Goal: Task Accomplishment & Management: Use online tool/utility

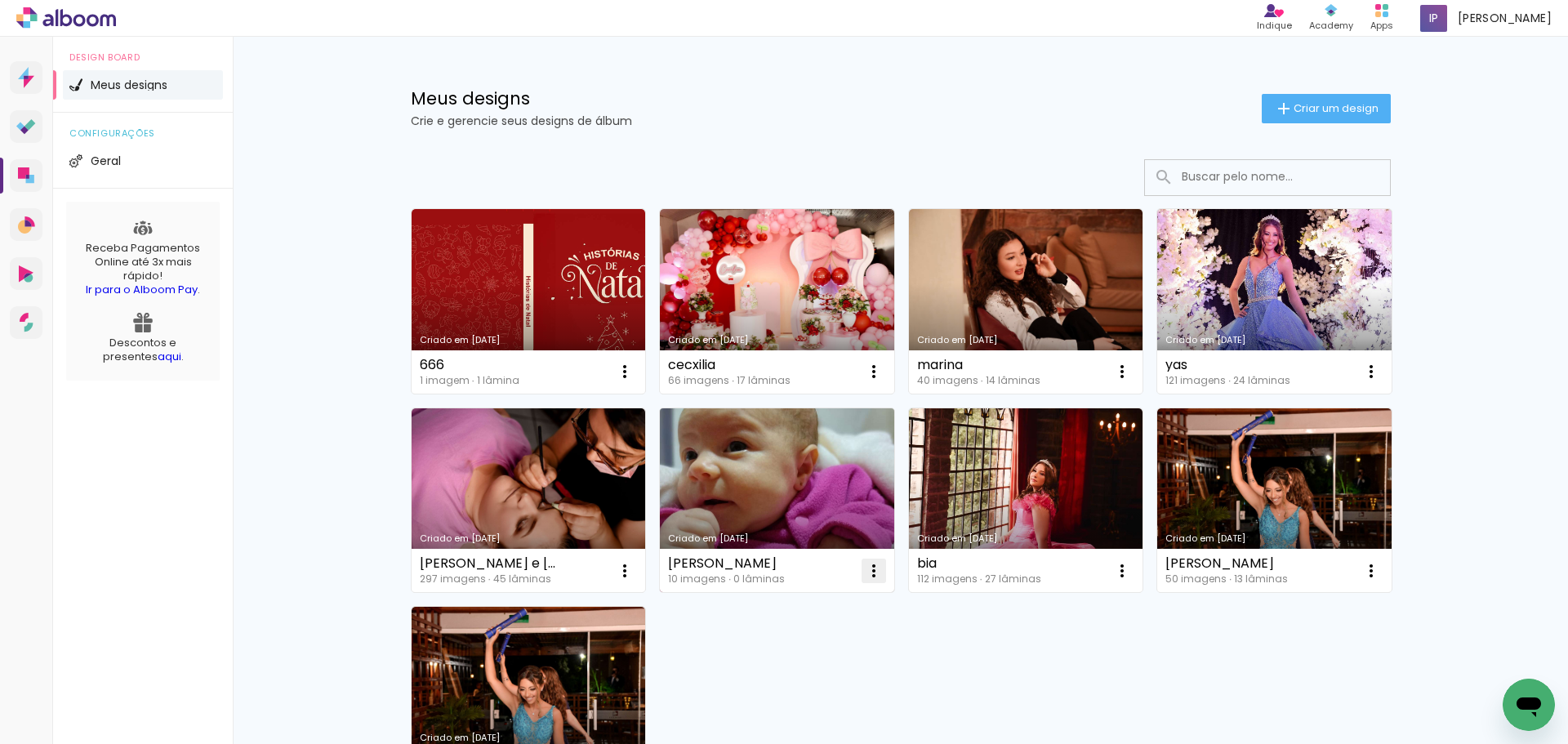
click at [865, 572] on iron-icon at bounding box center [873, 570] width 19 height 19
click at [791, 682] on span "Excluir" at bounding box center [775, 679] width 35 height 12
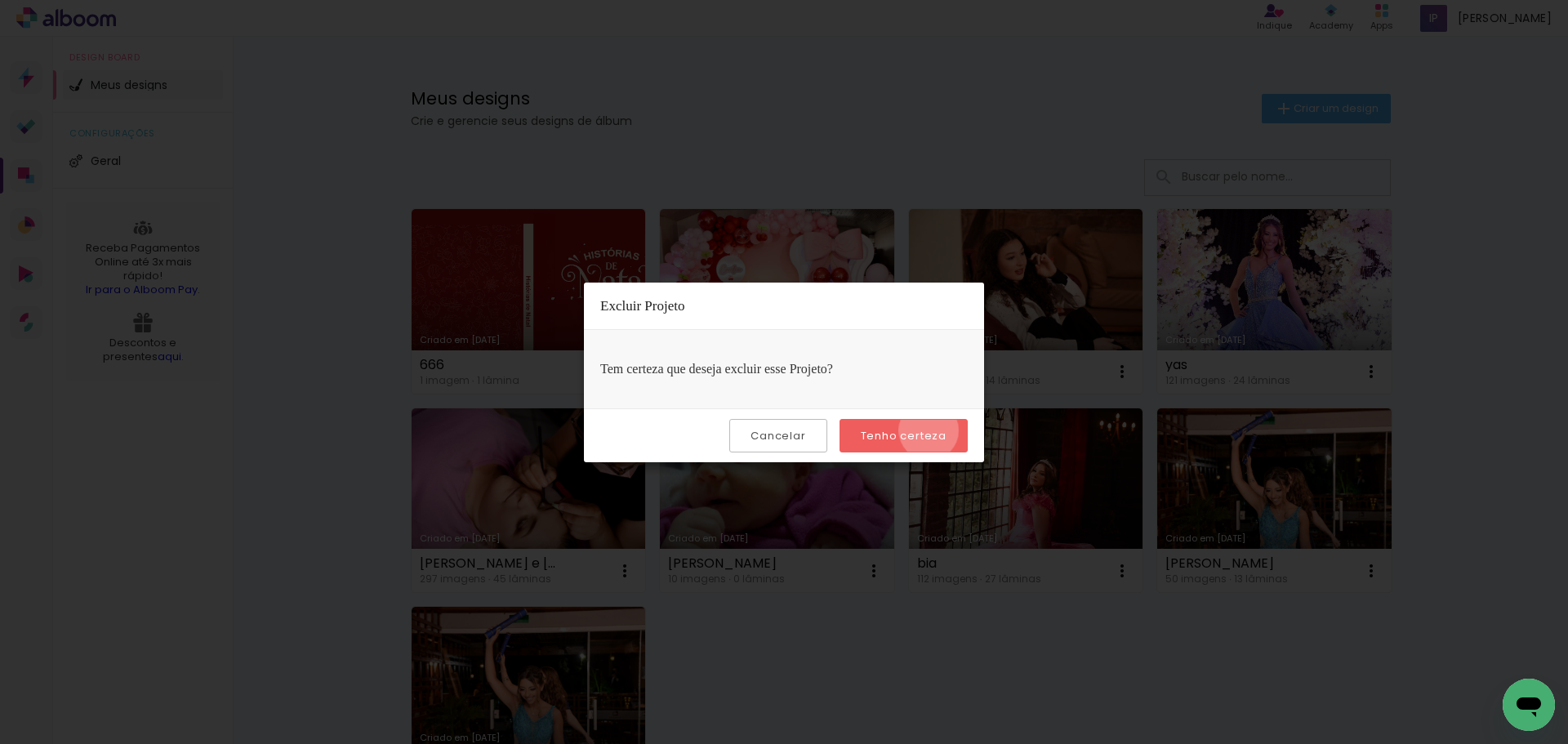
click at [0, 0] on slot "Tenho certeza" at bounding box center [0, 0] width 0 height 0
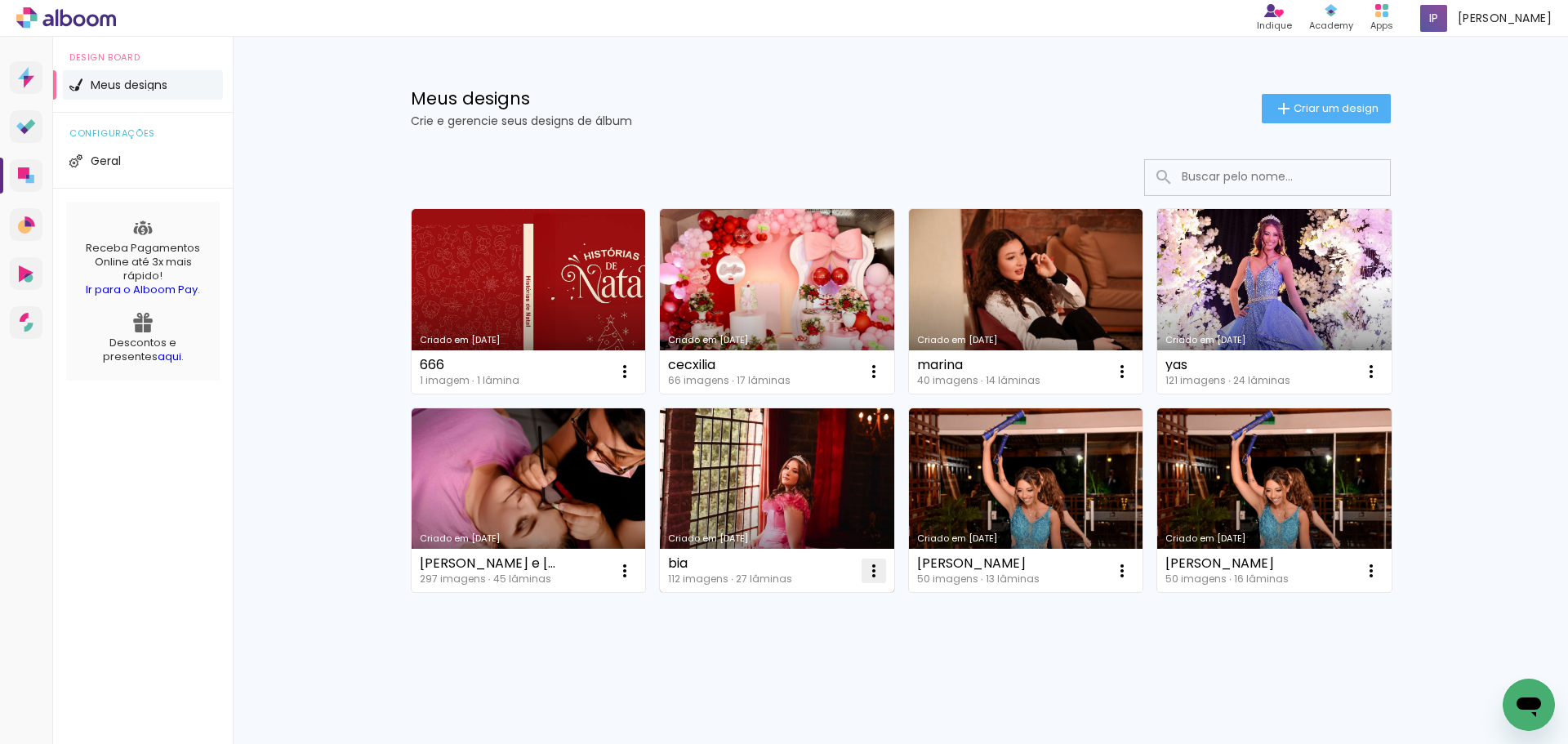
click at [864, 565] on iron-icon at bounding box center [873, 570] width 19 height 19
click at [819, 670] on paper-item "Excluir" at bounding box center [801, 678] width 161 height 33
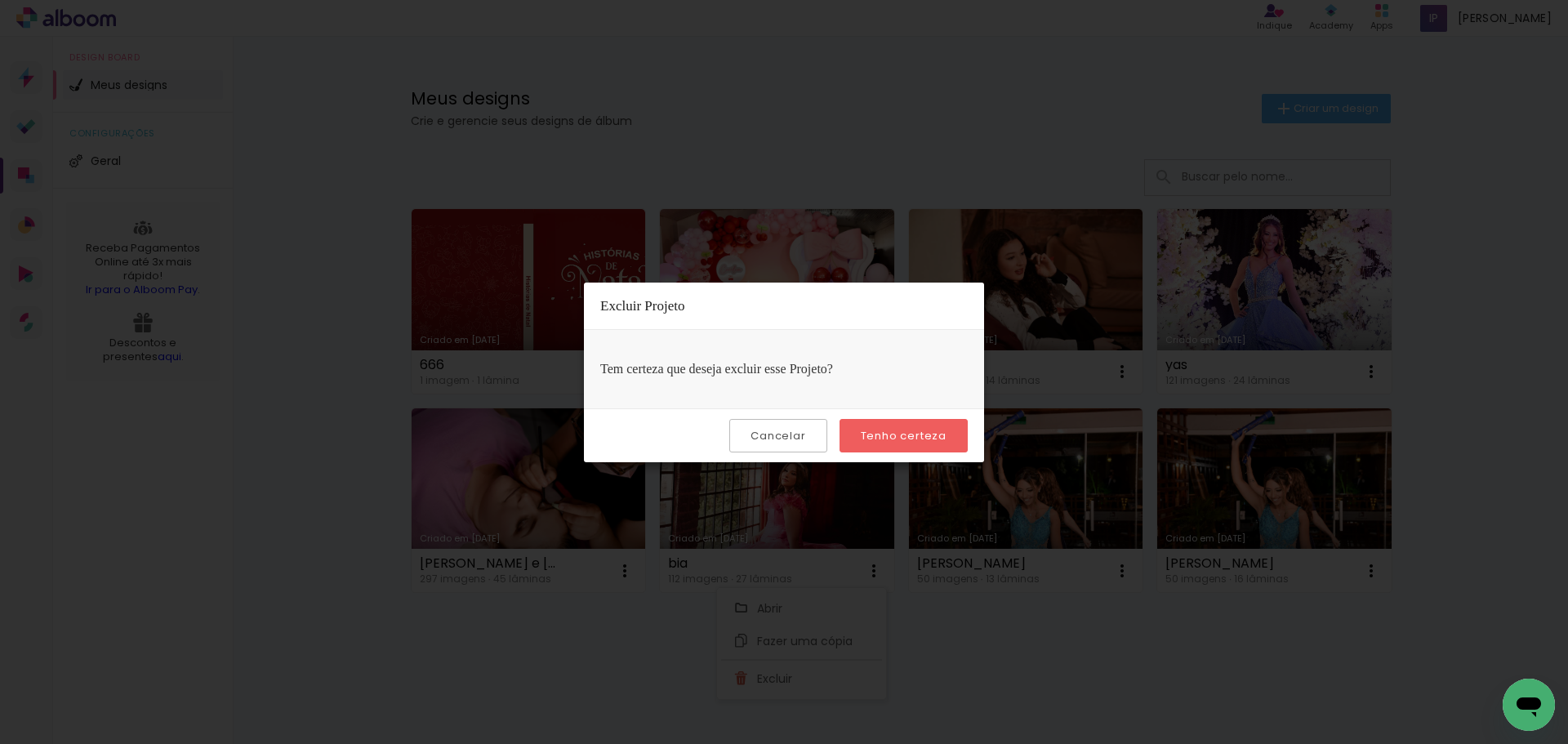
click at [0, 0] on slot "Tenho certeza" at bounding box center [0, 0] width 0 height 0
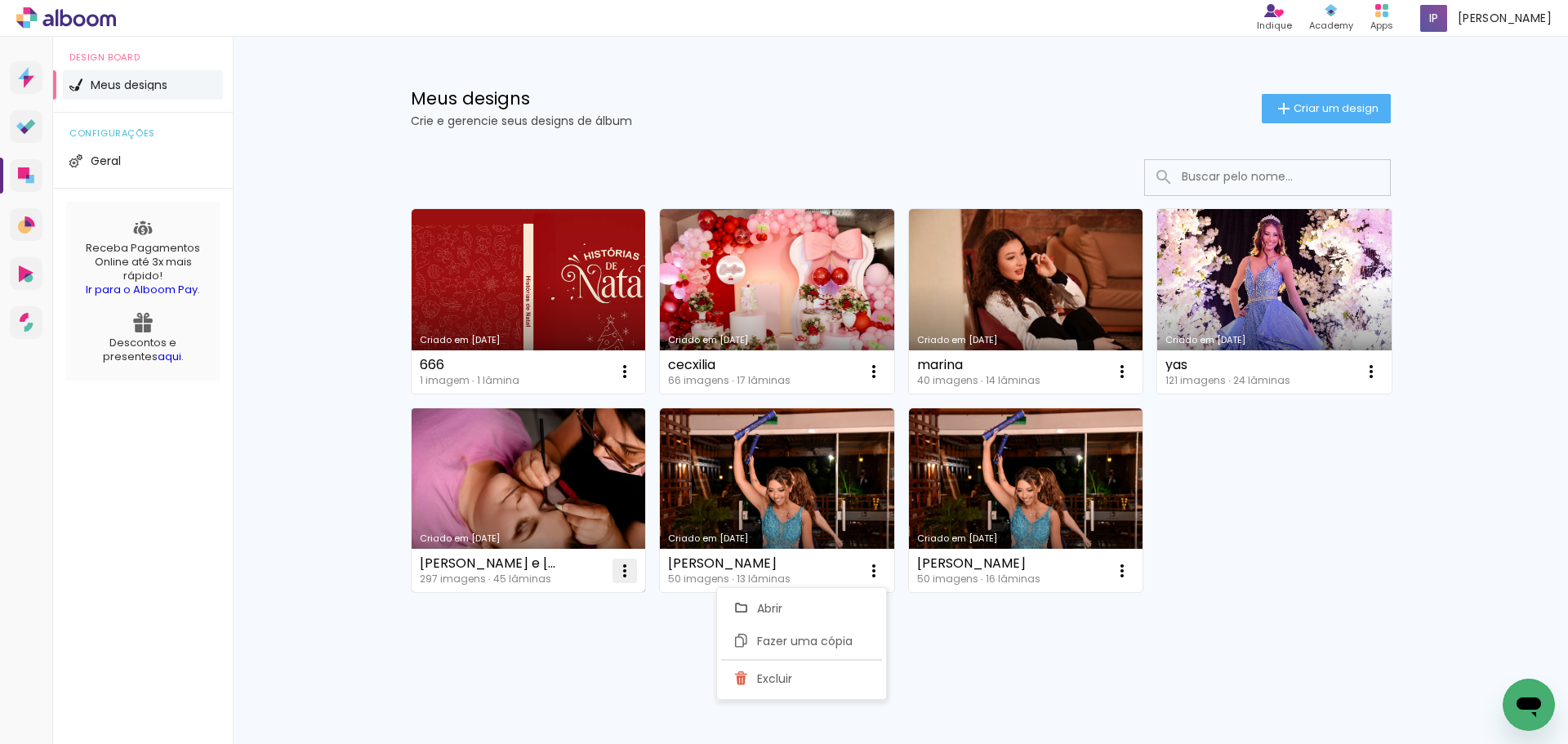
click at [616, 576] on iron-icon at bounding box center [624, 570] width 19 height 19
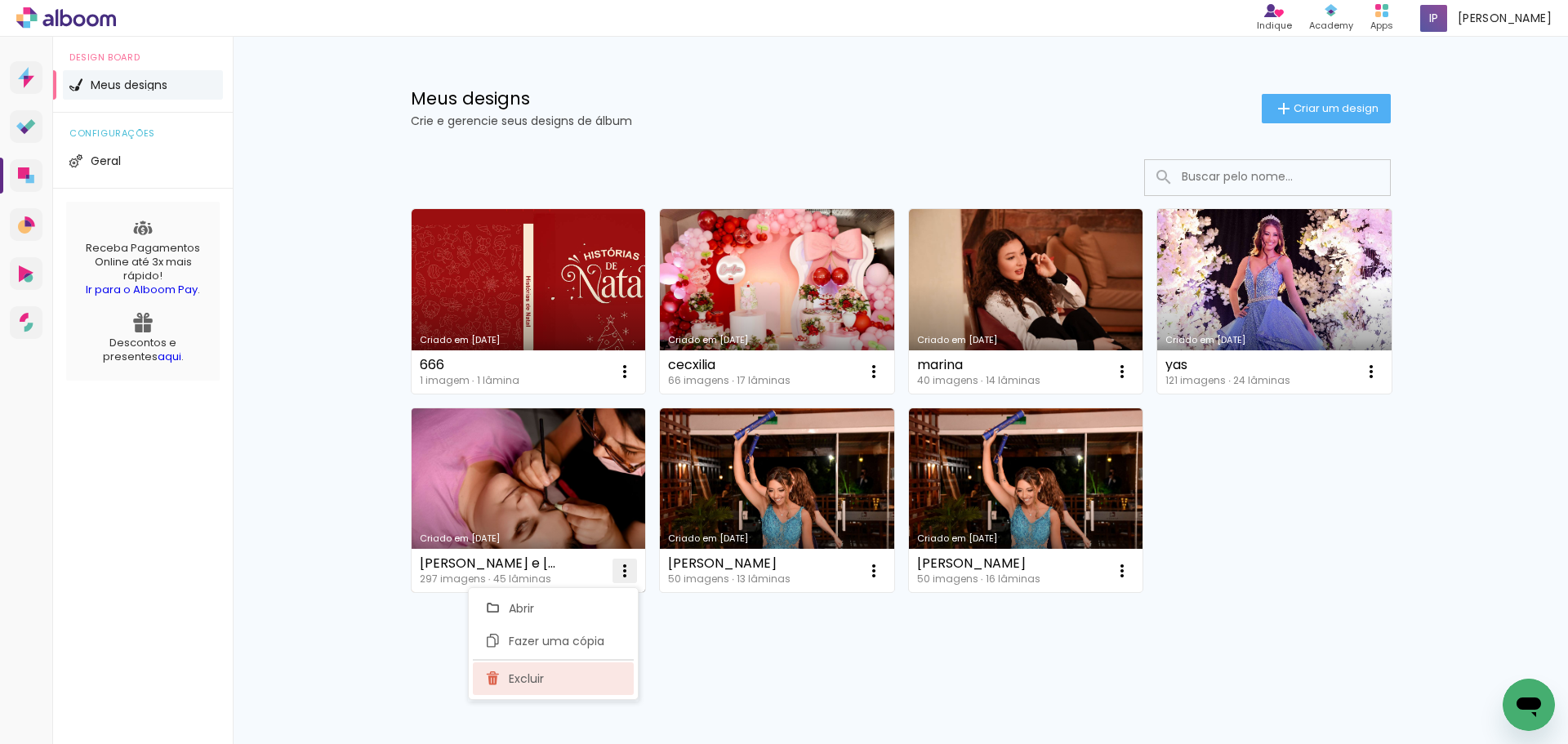
click at [535, 677] on span "Excluir" at bounding box center [526, 679] width 35 height 12
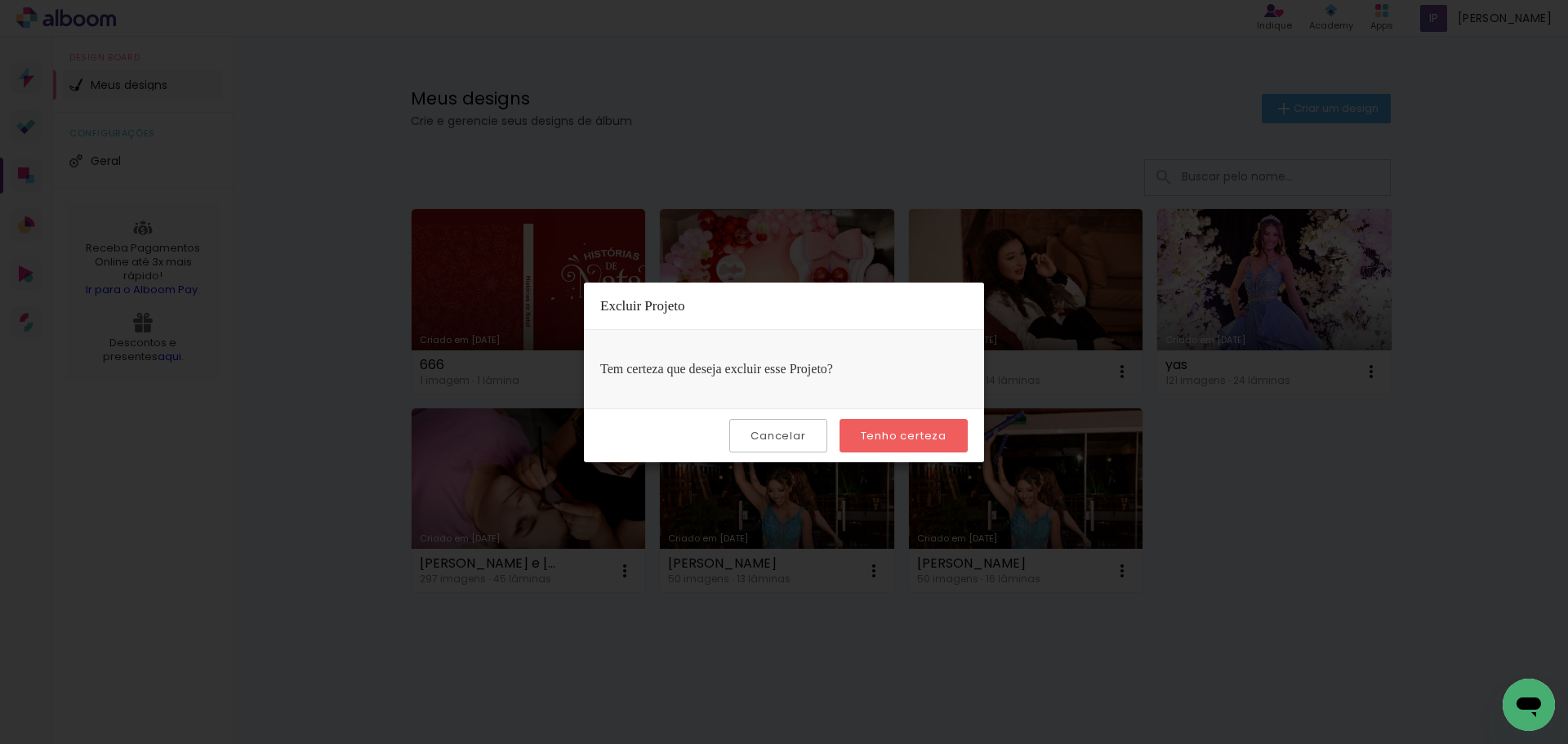
click at [0, 0] on slot "Tenho certeza" at bounding box center [0, 0] width 0 height 0
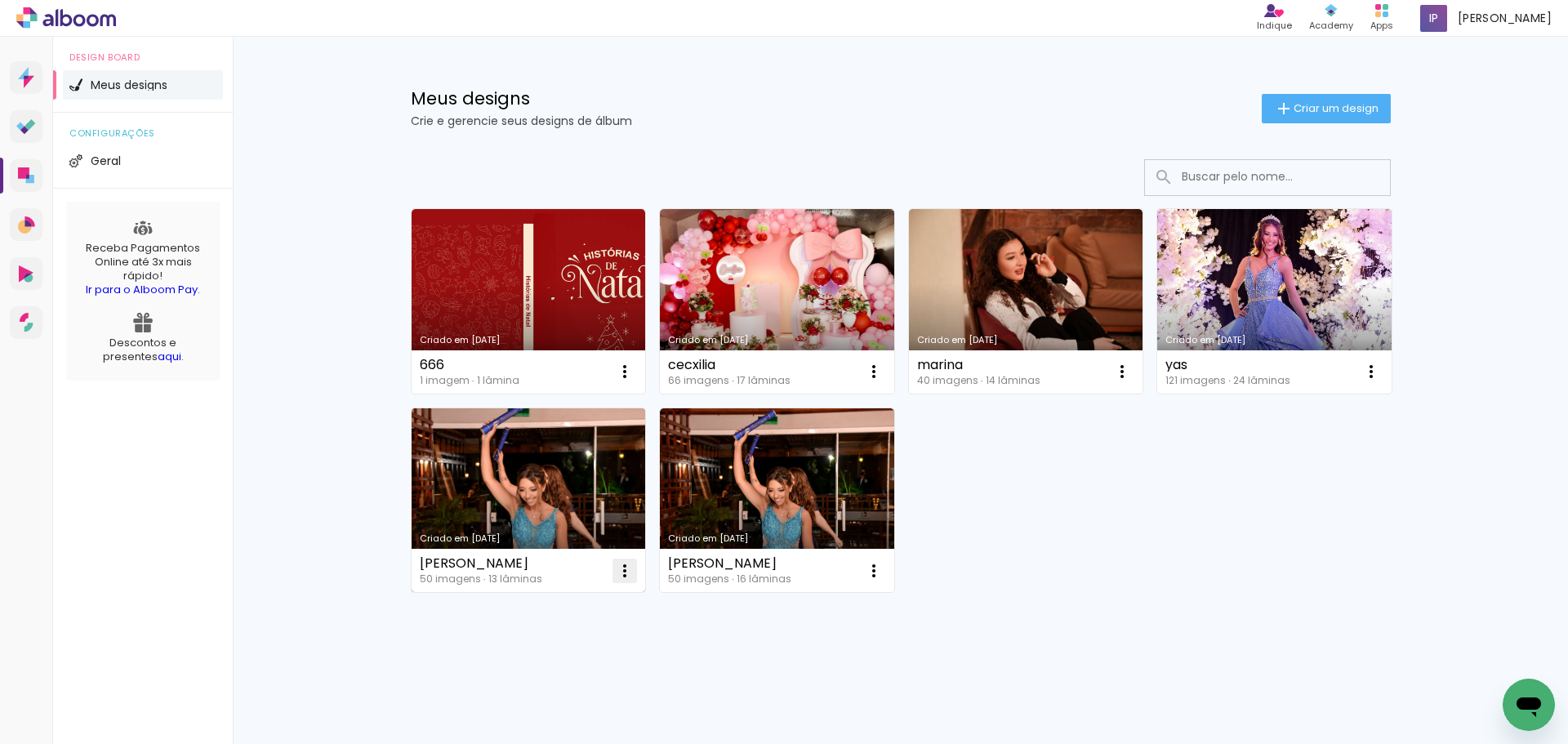
click at [617, 566] on iron-icon at bounding box center [624, 570] width 19 height 19
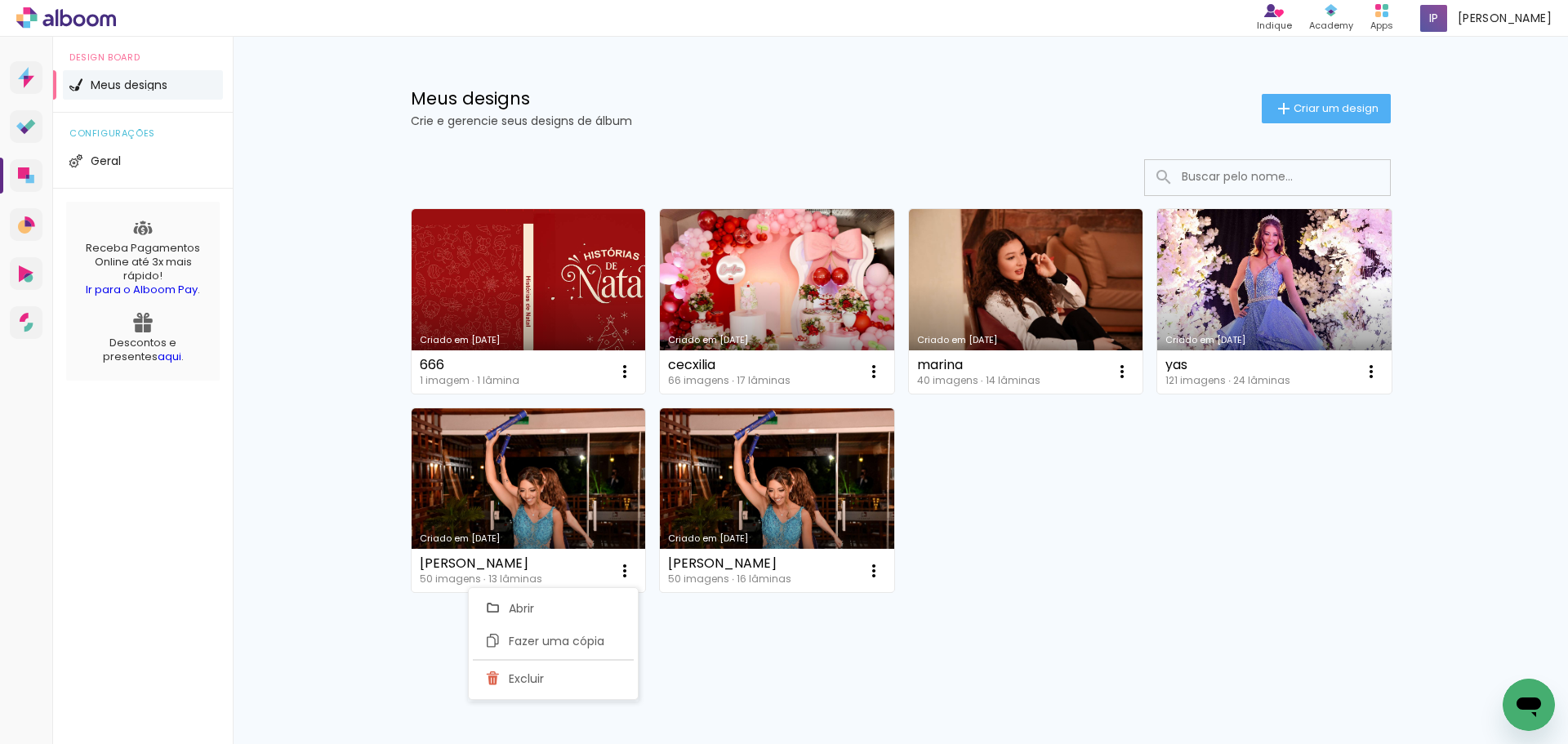
drag, startPoint x: 883, startPoint y: 666, endPoint x: 1255, endPoint y: 439, distance: 435.8
click at [885, 666] on div "Criado em 17/09/25 666 1 imagem ∙ 1 lâmina Abrir Fazer uma cópia Excluir Criado…" at bounding box center [901, 444] width 1062 height 602
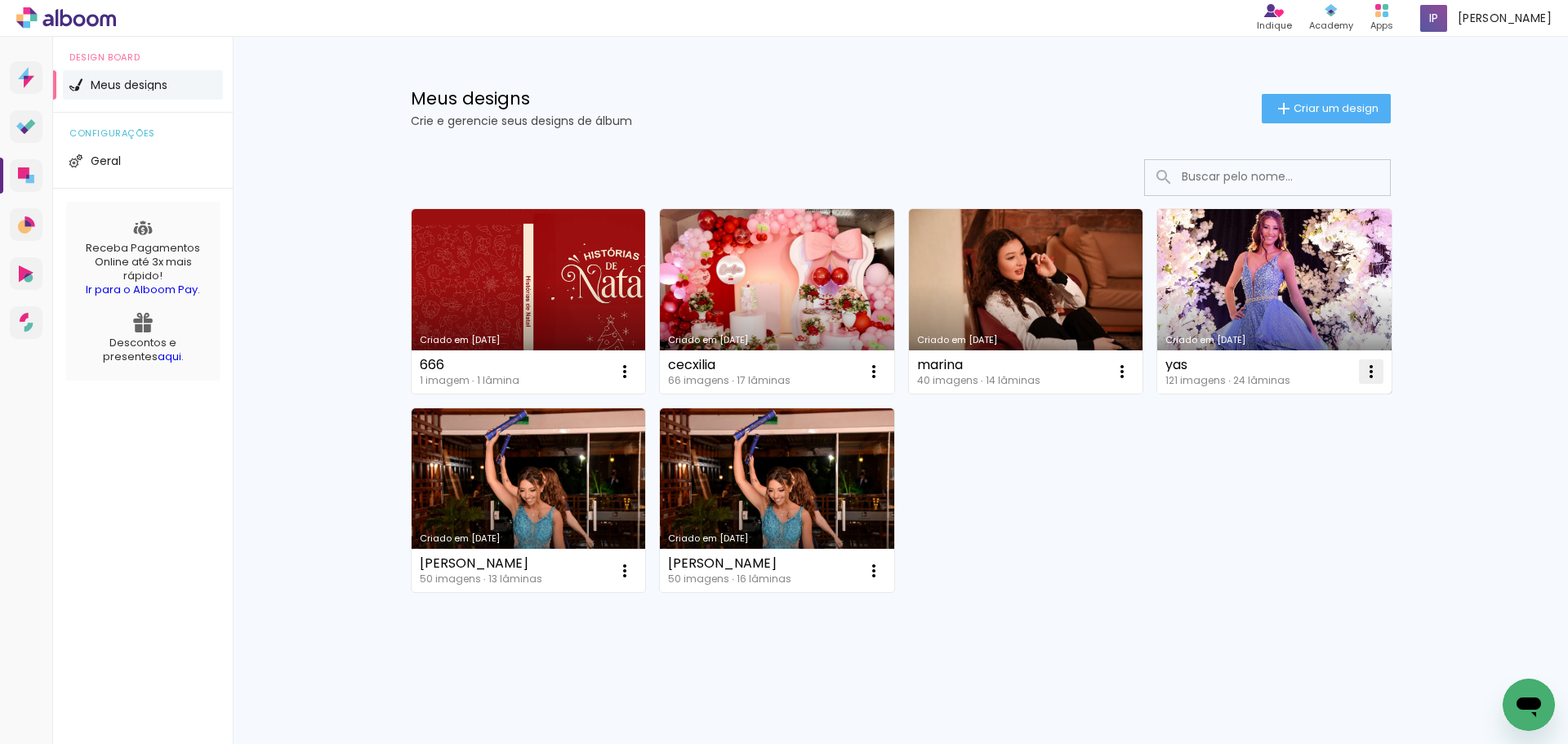
click at [1372, 368] on iron-icon at bounding box center [1371, 371] width 19 height 19
click at [1297, 474] on paper-item "Excluir" at bounding box center [1299, 479] width 161 height 33
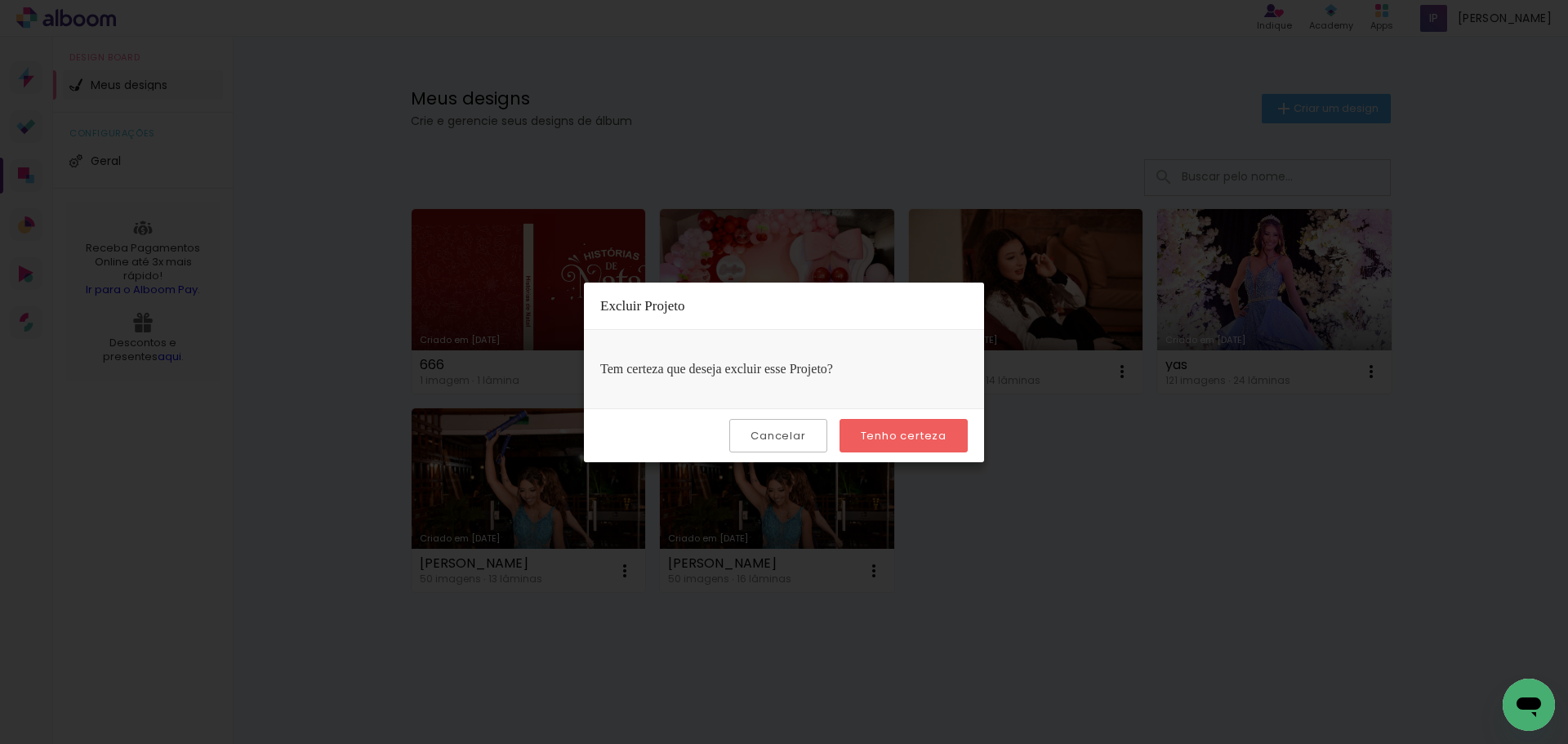
click at [956, 440] on paper-button "Tenho certeza" at bounding box center [903, 436] width 128 height 34
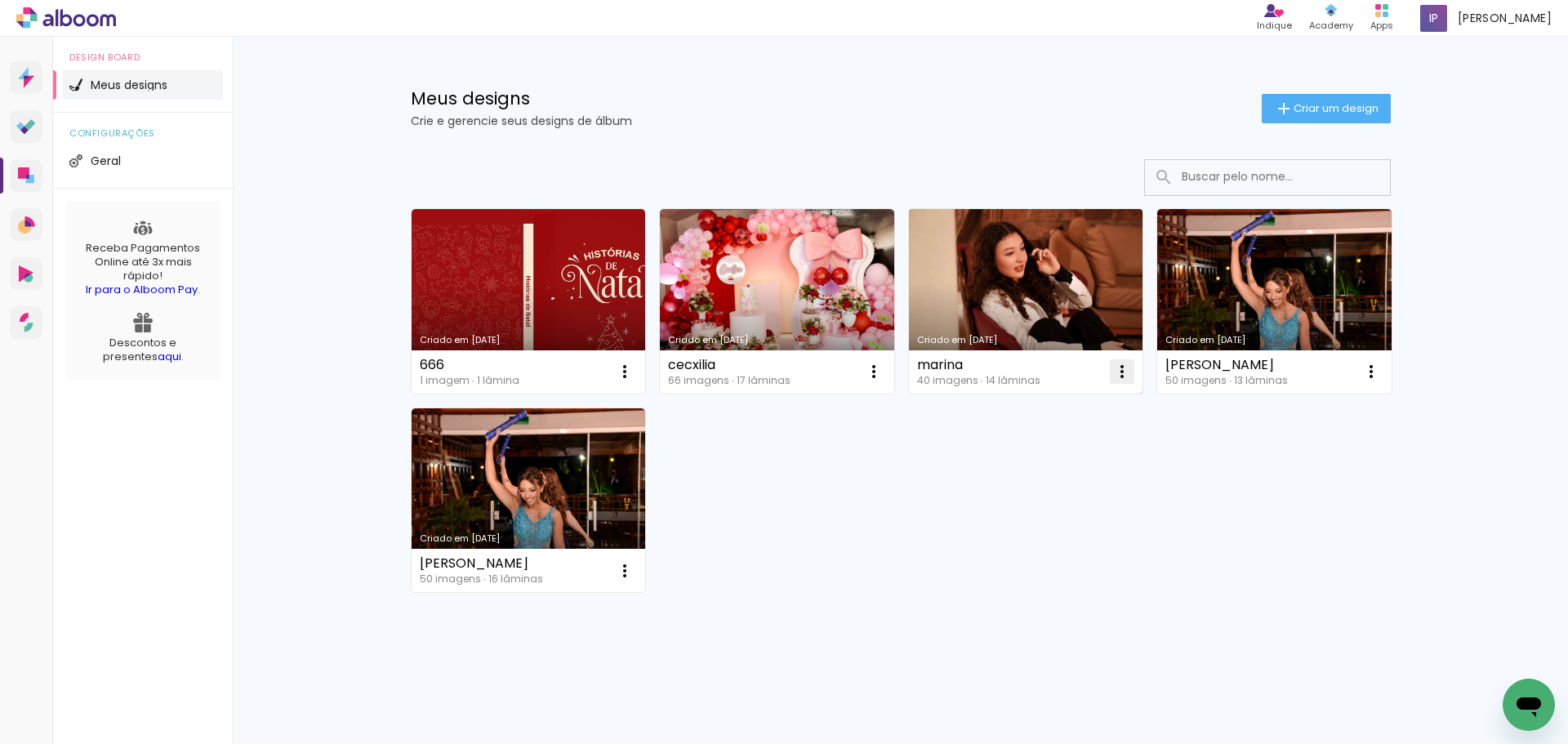
click at [1124, 371] on iron-icon at bounding box center [1122, 371] width 19 height 19
click at [1029, 474] on span "Excluir" at bounding box center [1024, 480] width 35 height 12
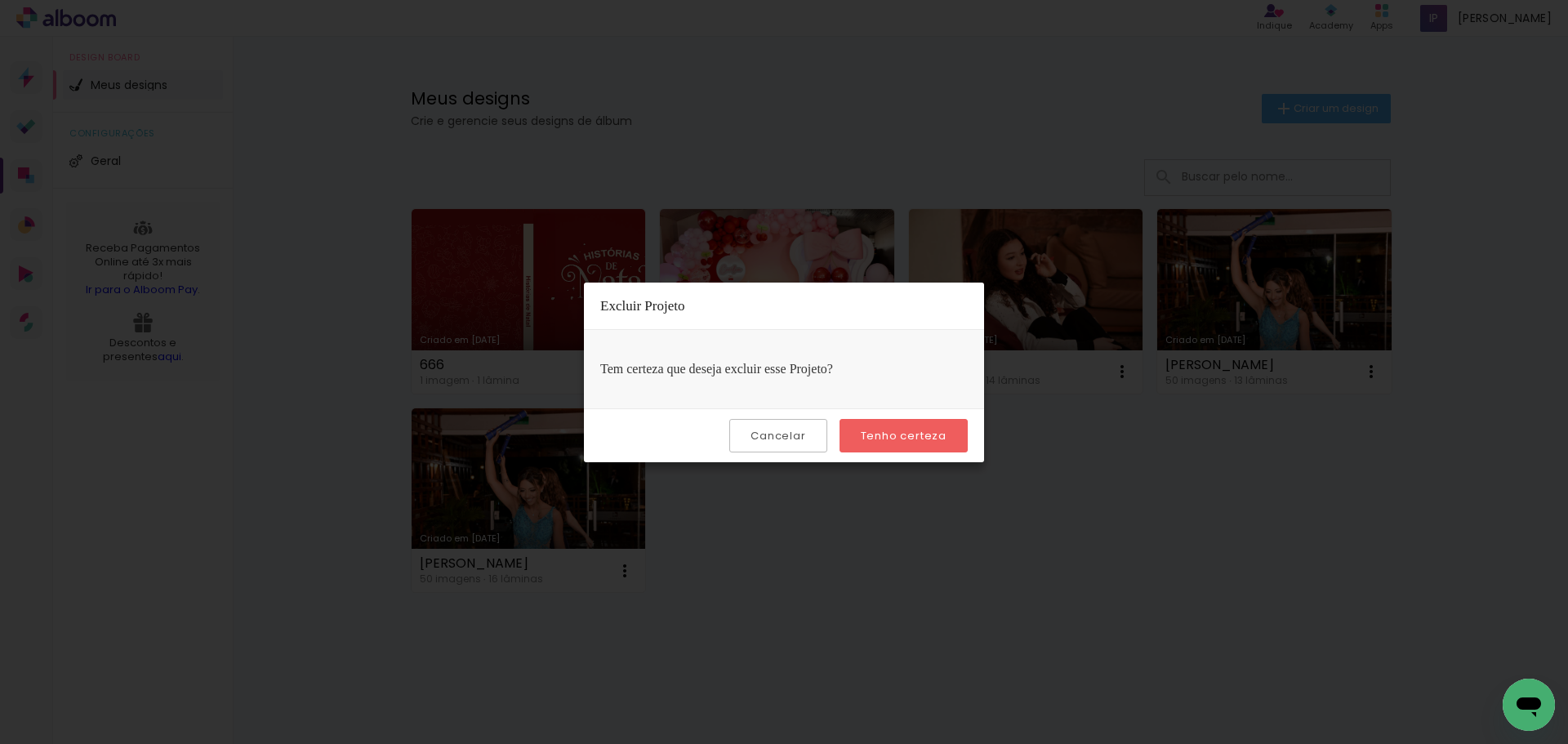
click at [0, 0] on slot "Tenho certeza" at bounding box center [0, 0] width 0 height 0
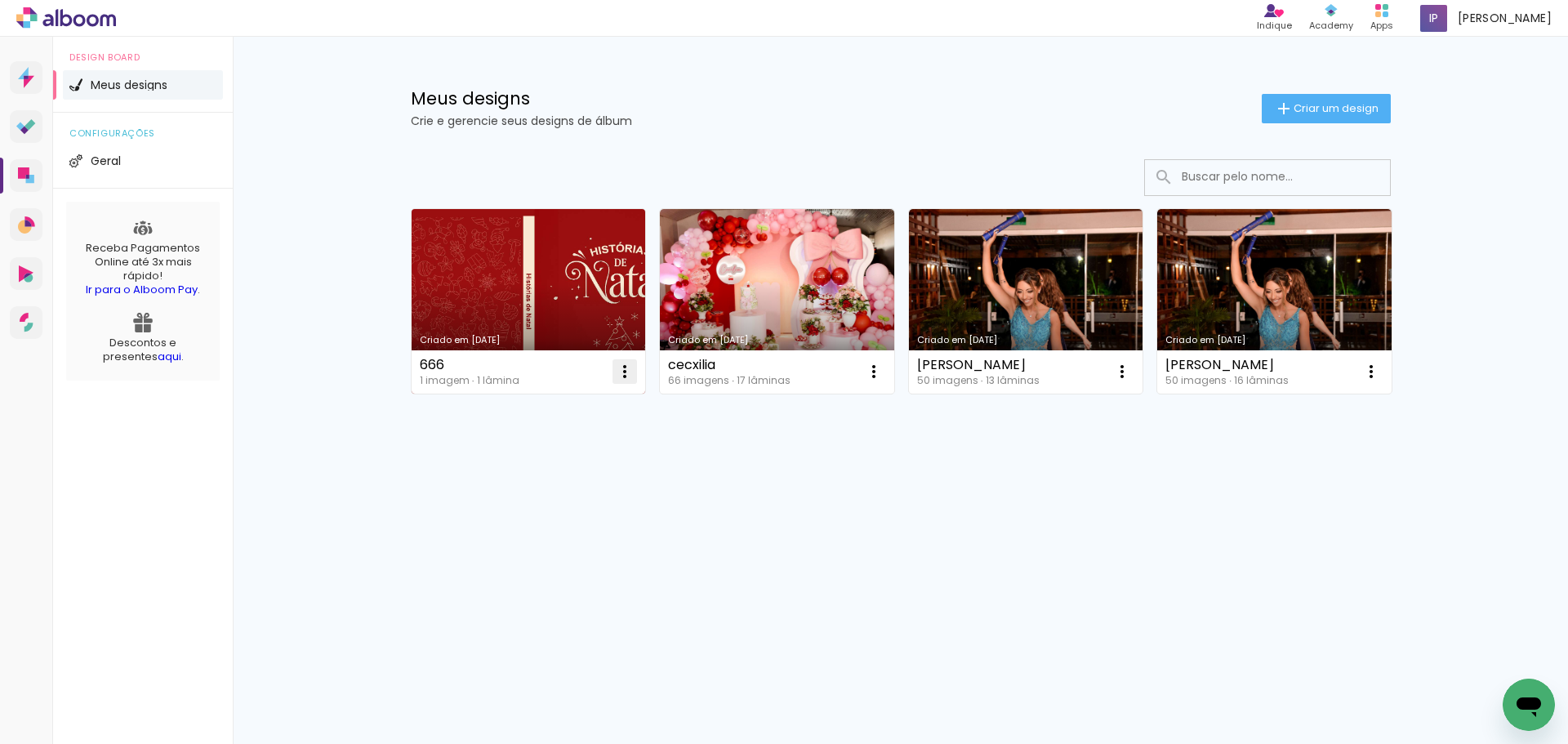
click at [621, 375] on iron-icon at bounding box center [624, 371] width 19 height 19
click at [578, 472] on paper-item "Excluir" at bounding box center [559, 479] width 161 height 33
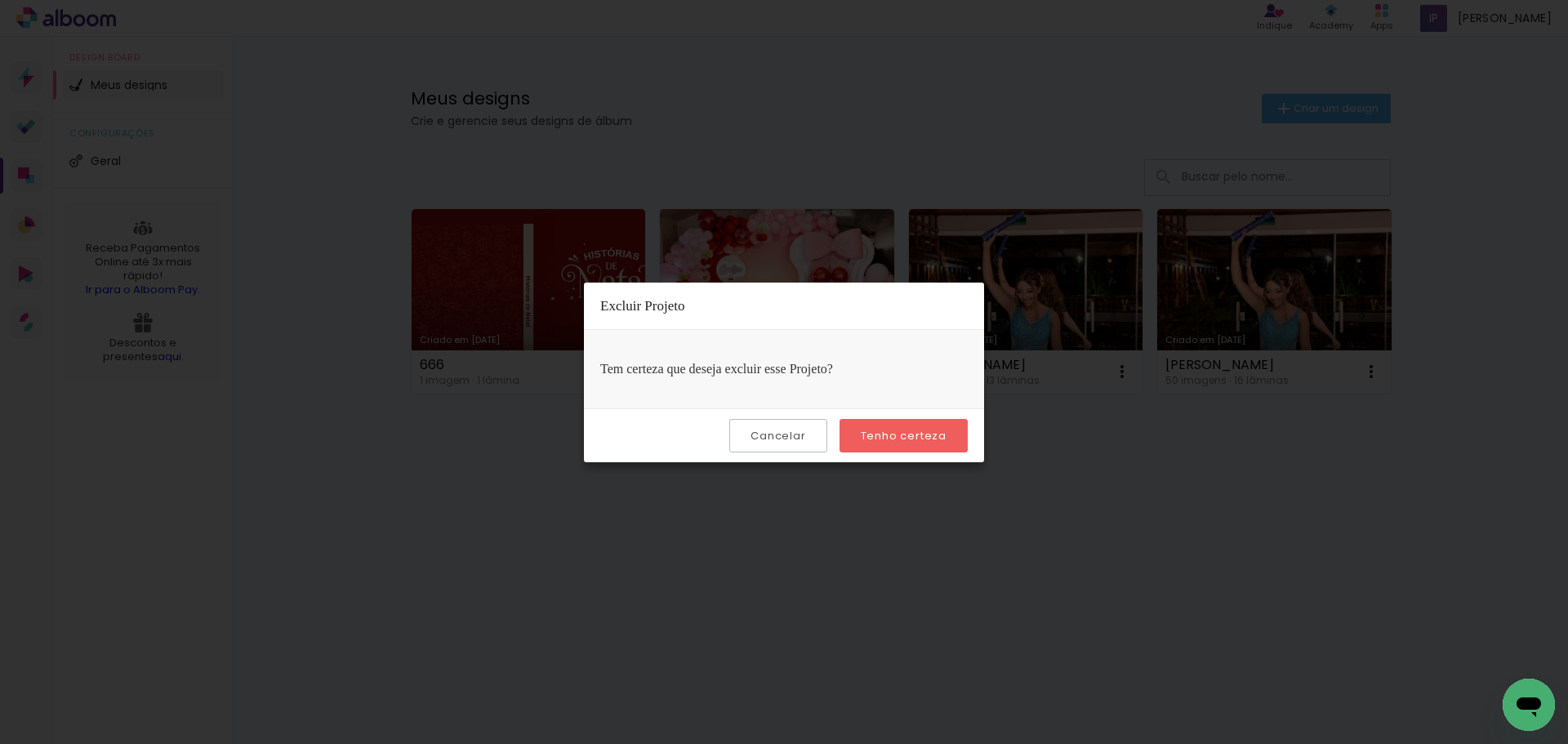
click at [0, 0] on slot "Tenho certeza" at bounding box center [0, 0] width 0 height 0
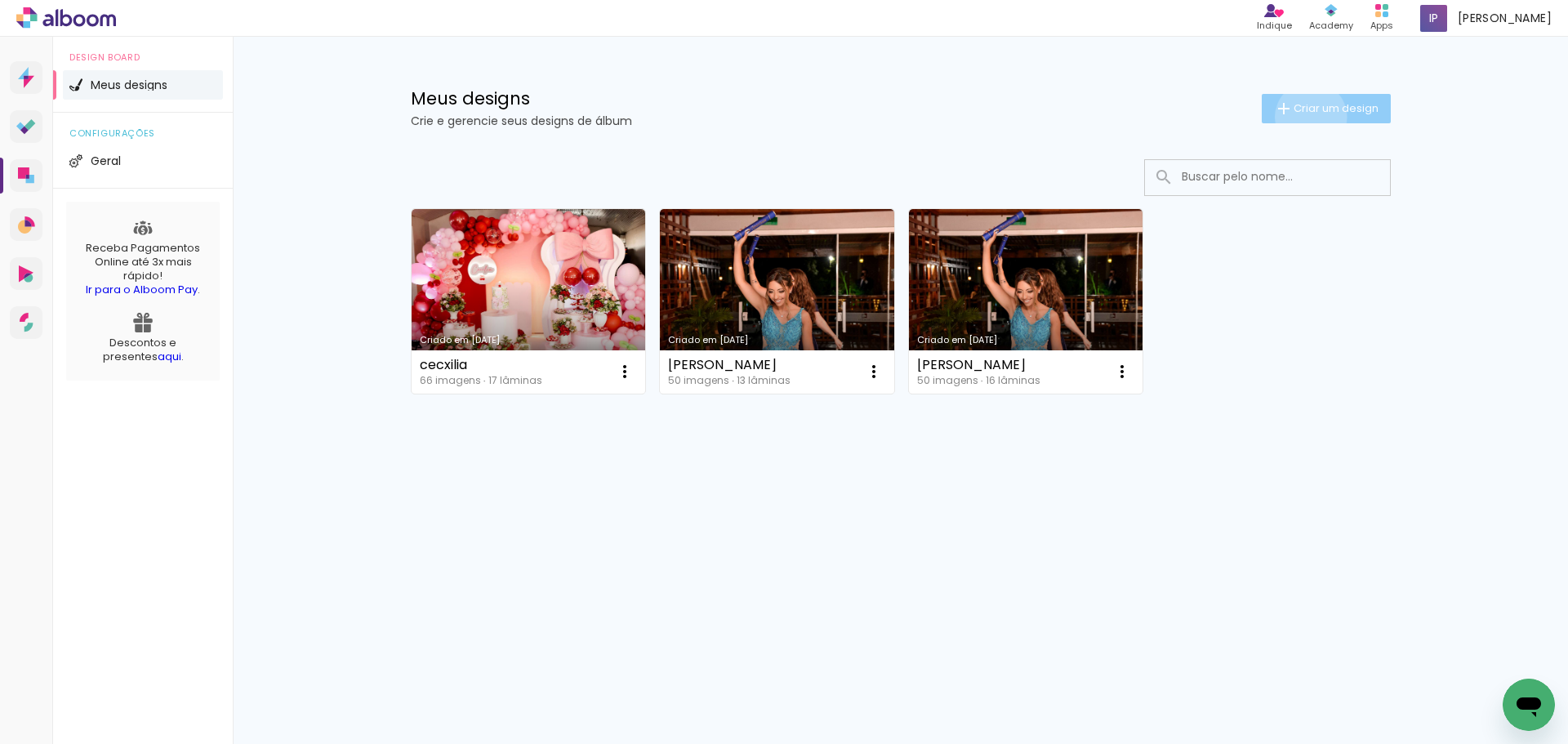
click at [1307, 116] on paper-button "Criar um design" at bounding box center [1326, 108] width 129 height 30
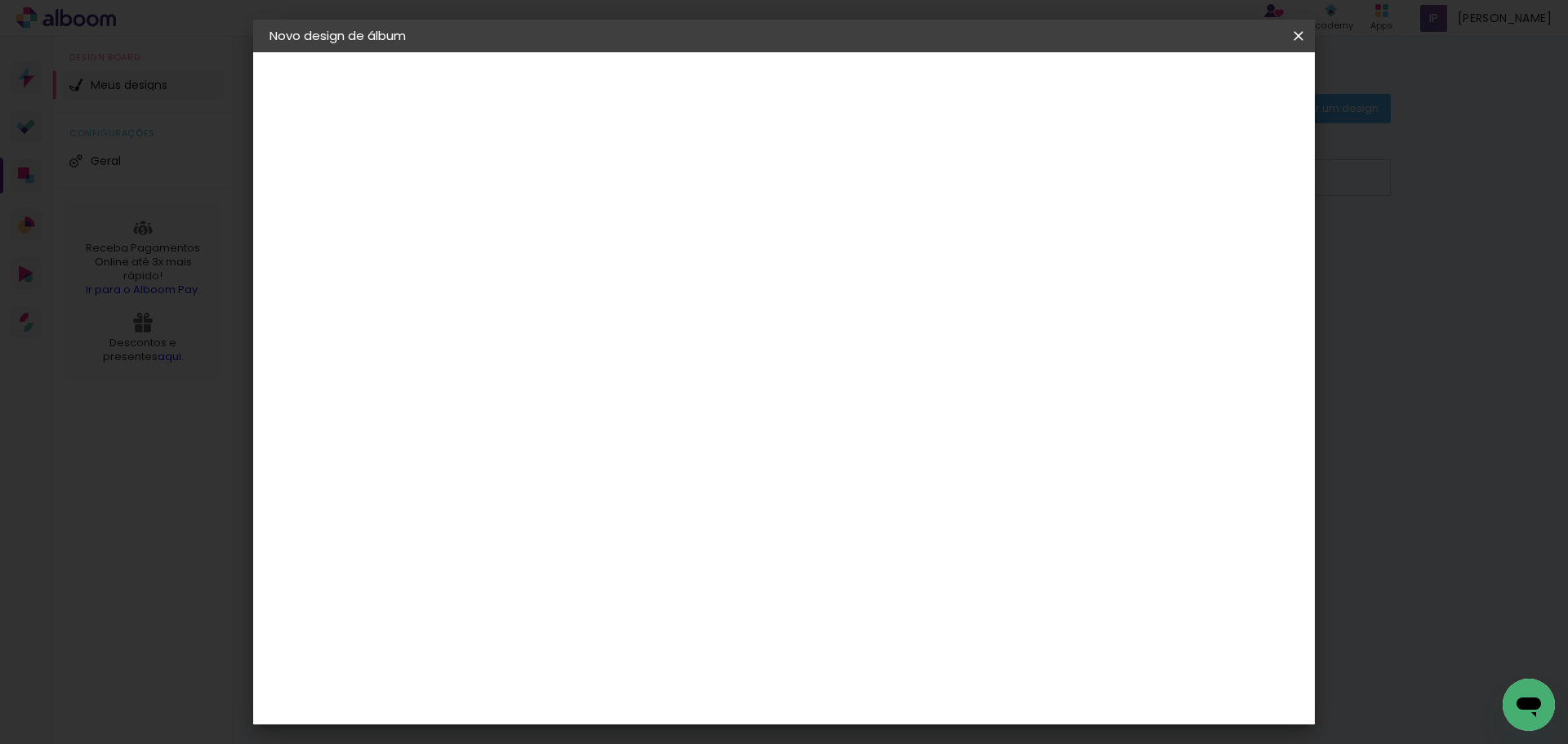
click at [536, 208] on input at bounding box center [536, 219] width 0 height 25
type input "[PERSON_NAME]"
type paper-input "[PERSON_NAME]"
click at [704, 84] on paper-button "Avançar" at bounding box center [664, 86] width 80 height 28
click at [0, 0] on slot "Avançar" at bounding box center [0, 0] width 0 height 0
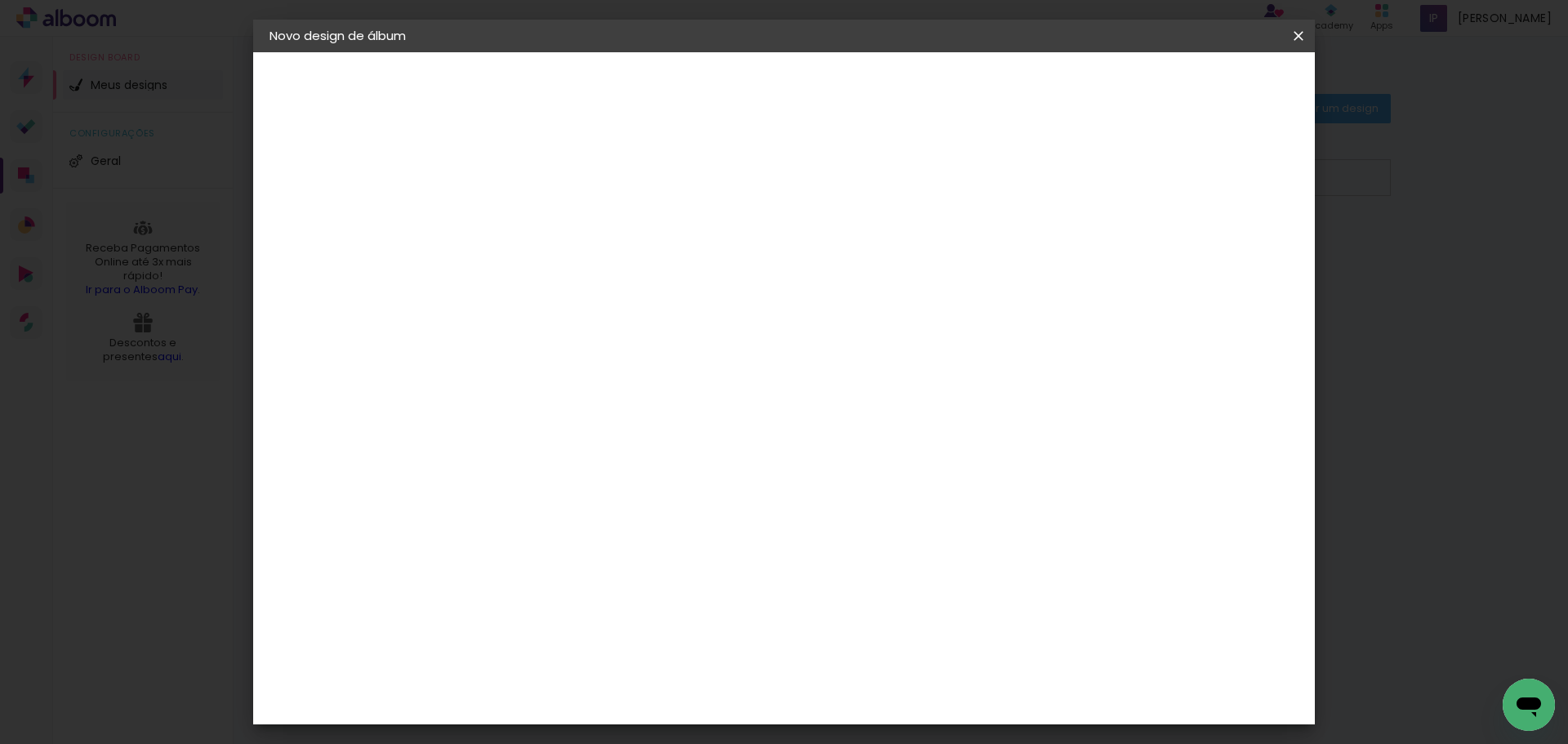
click at [0, 0] on slot "Avançar" at bounding box center [0, 0] width 0 height 0
click at [1195, 90] on span "Iniciar design" at bounding box center [1157, 87] width 74 height 12
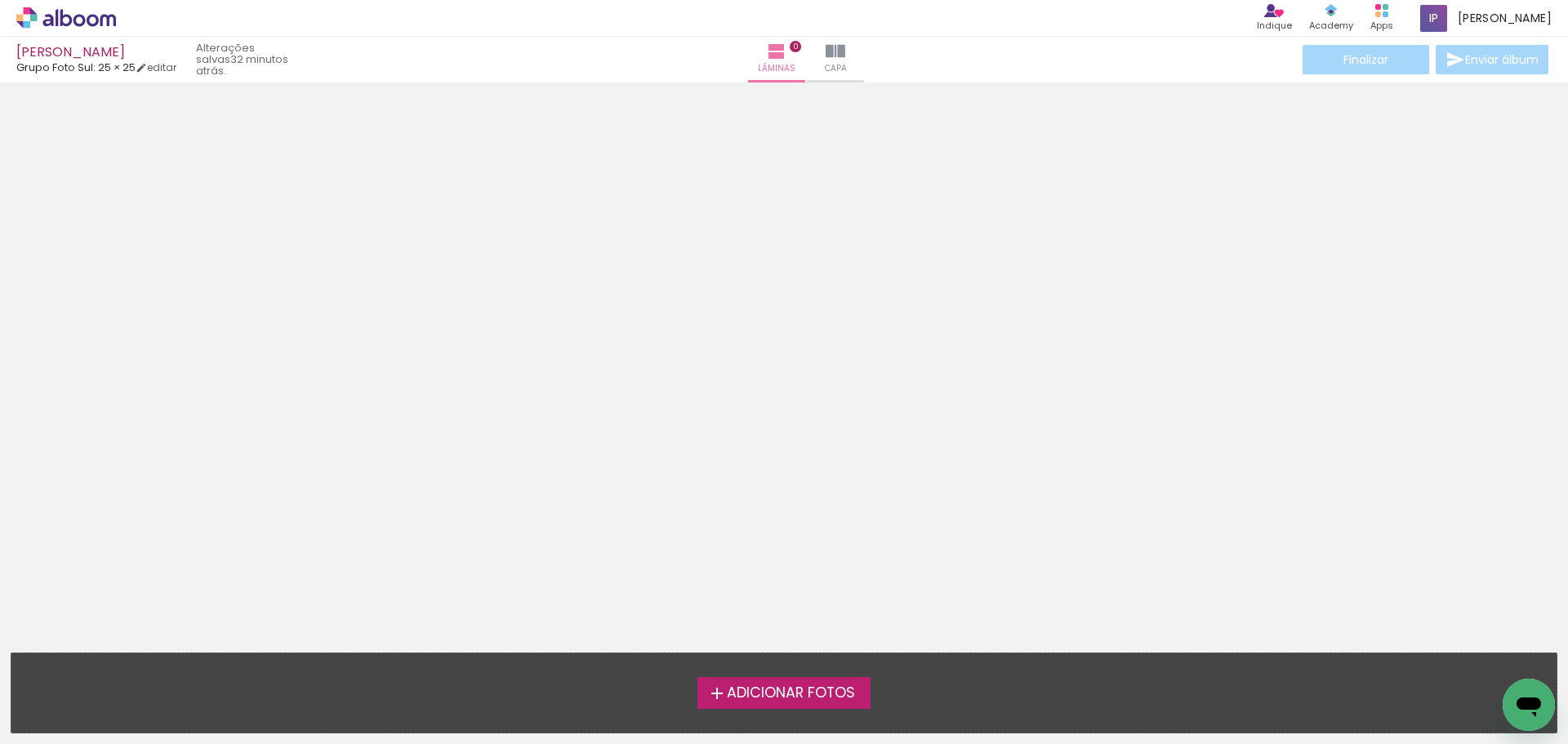
click at [804, 699] on span "Adicionar Fotos" at bounding box center [791, 693] width 128 height 14
click at [0, 0] on input "file" at bounding box center [0, 0] width 0 height 0
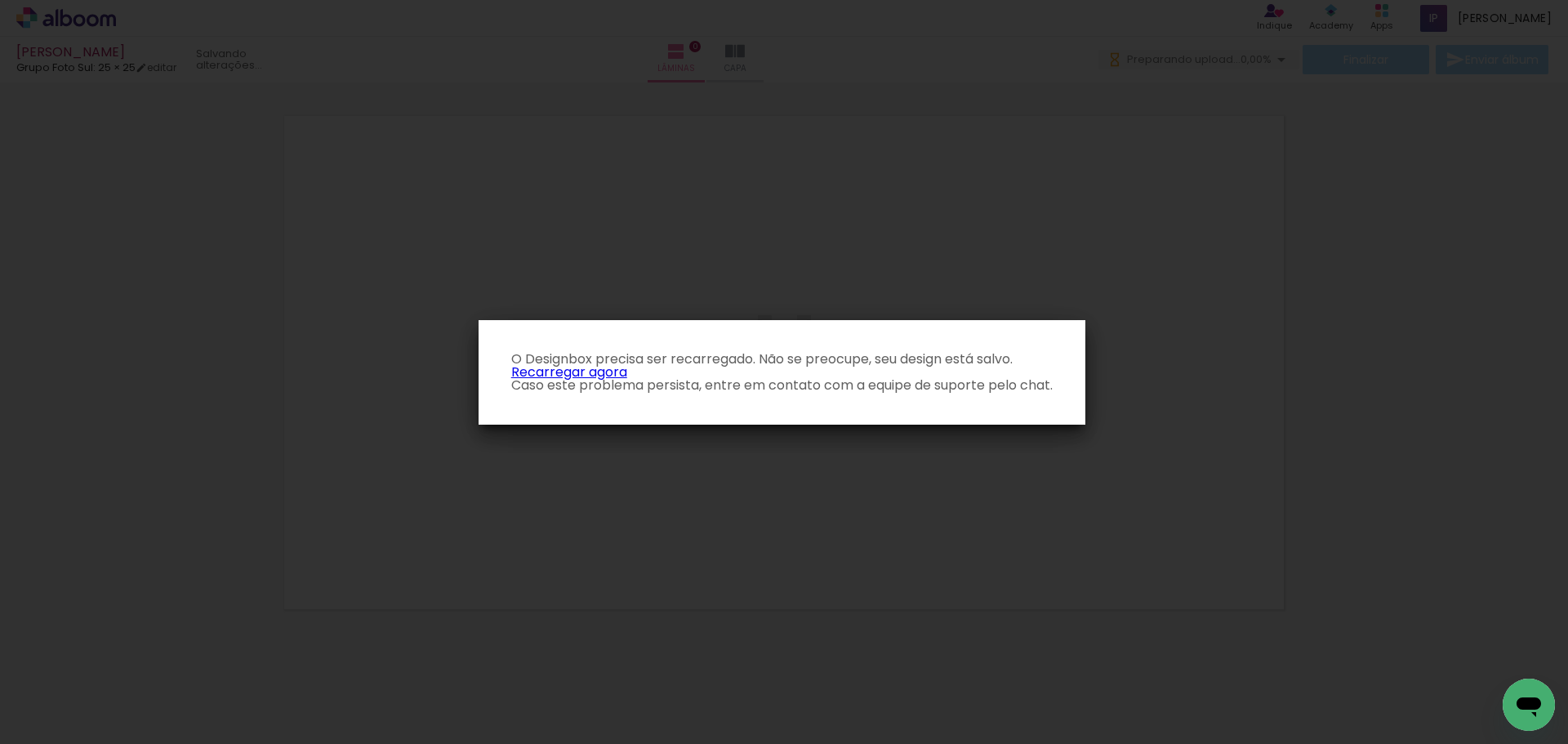
click at [574, 375] on p "O Designbox precisa ser recarregado. Não se preocupe, seu design está salvo. Re…" at bounding box center [782, 372] width 580 height 39
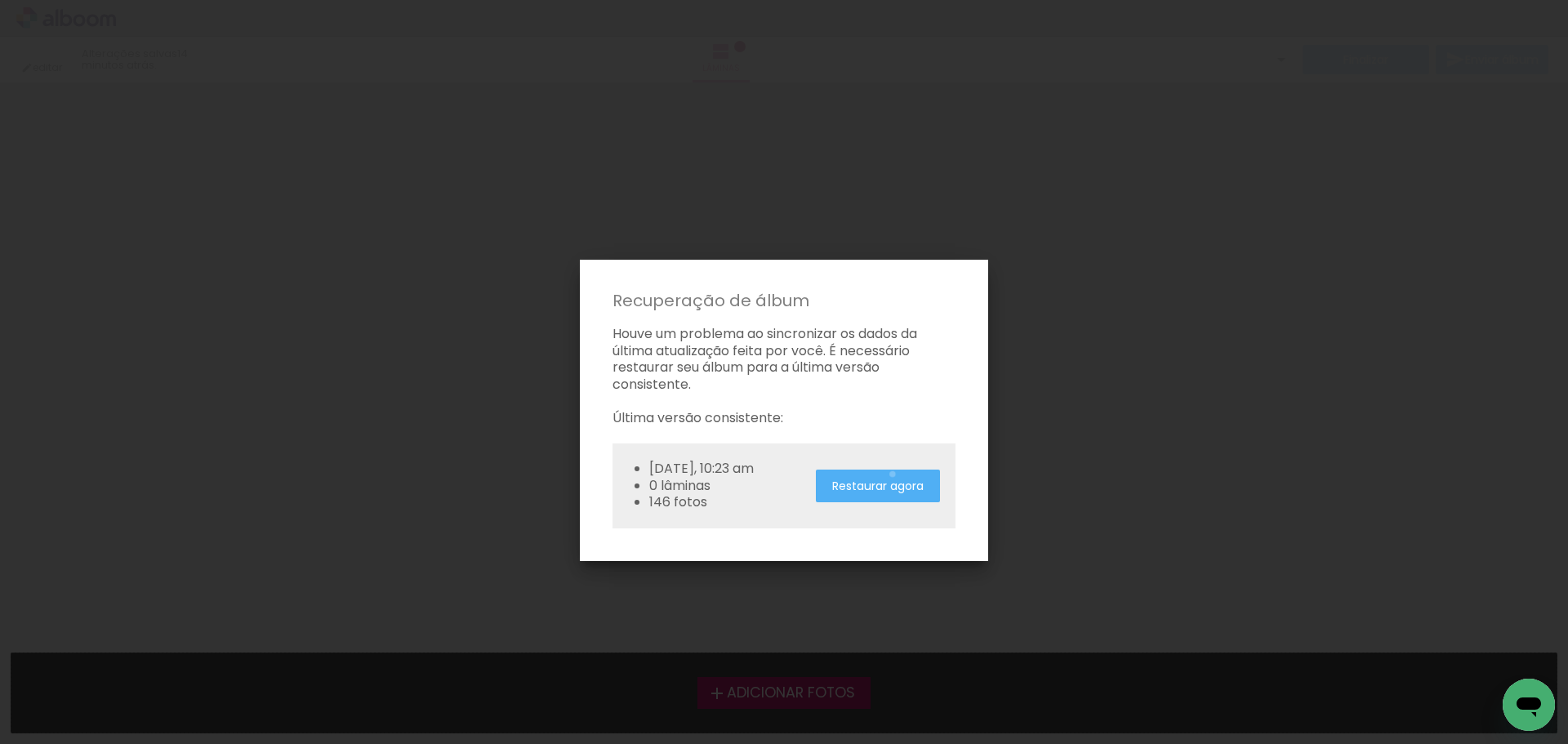
click at [894, 474] on paper-button "Restaurar agora" at bounding box center [877, 487] width 124 height 34
